Goal: Task Accomplishment & Management: Use online tool/utility

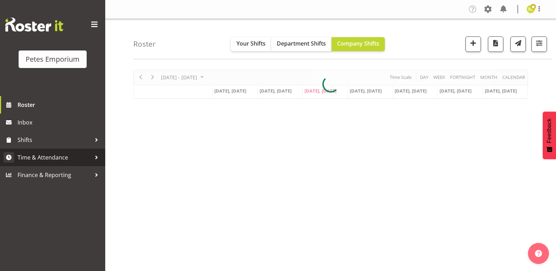
click at [27, 160] on span "Time & Attendance" at bounding box center [55, 157] width 74 height 11
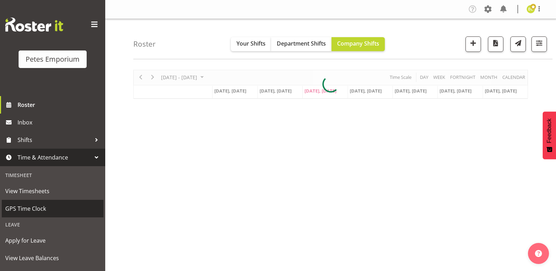
click at [14, 204] on span "GPS Time Clock" at bounding box center [52, 208] width 95 height 11
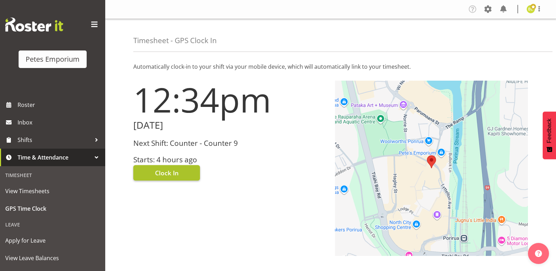
click at [170, 173] on span "Clock In" at bounding box center [166, 172] width 23 height 9
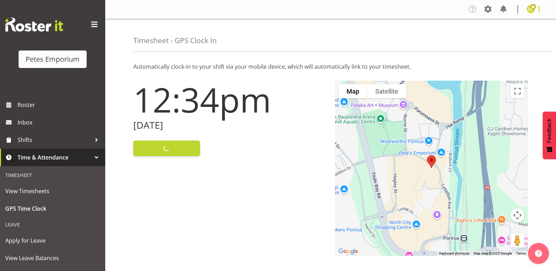
click at [538, 12] on span at bounding box center [539, 9] width 8 height 8
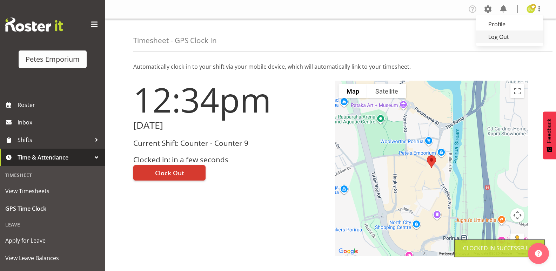
click at [501, 39] on link "Log Out" at bounding box center [509, 37] width 67 height 13
